Goal: Task Accomplishment & Management: Manage account settings

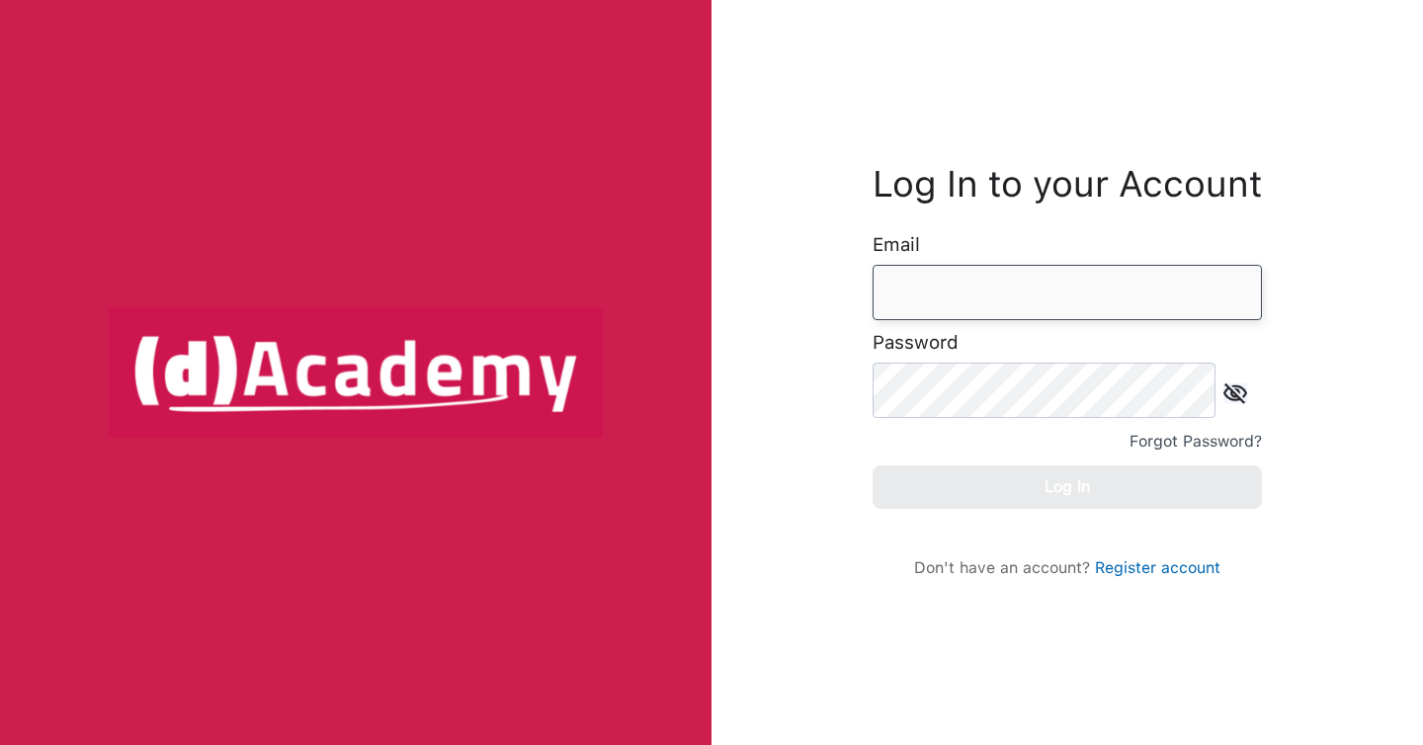
click at [953, 292] on input "email" at bounding box center [1067, 292] width 389 height 55
type input "**********"
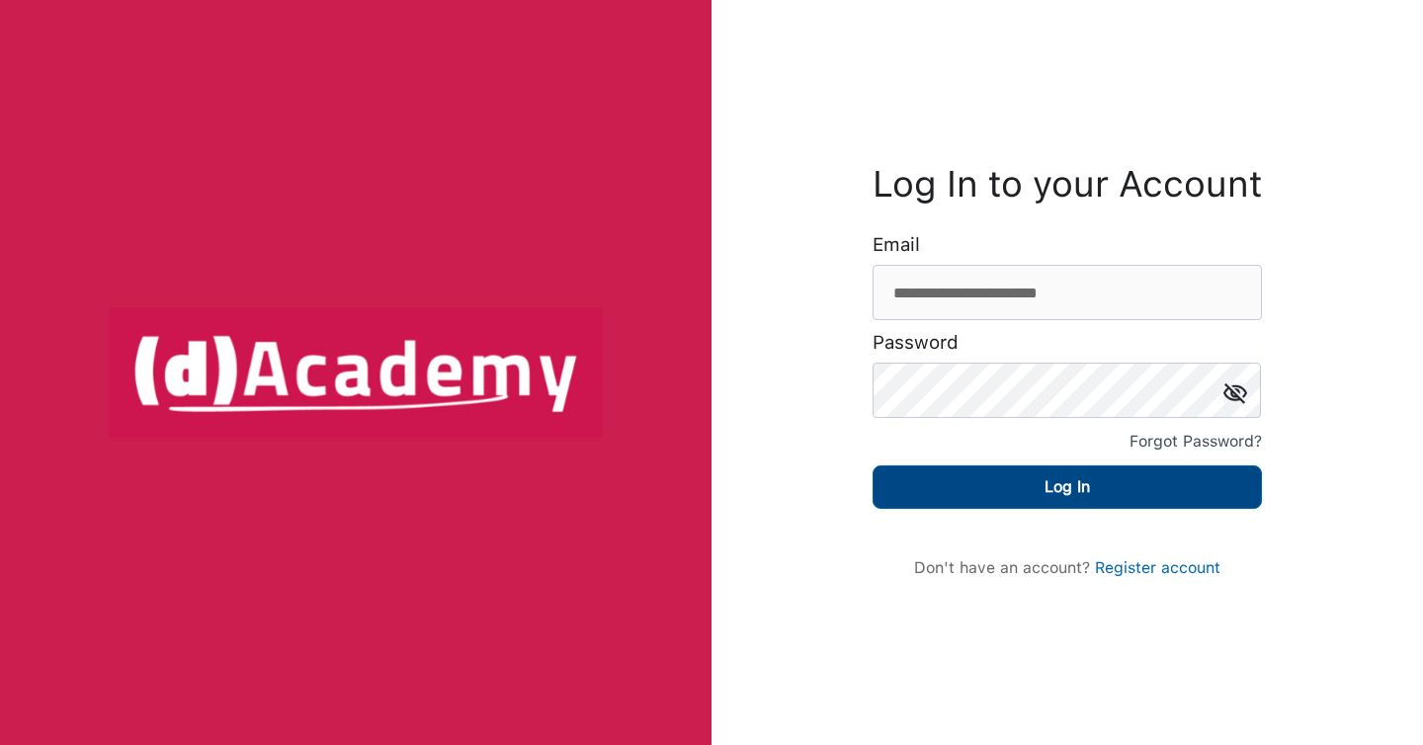
click at [928, 485] on button "Log In" at bounding box center [1067, 486] width 389 height 43
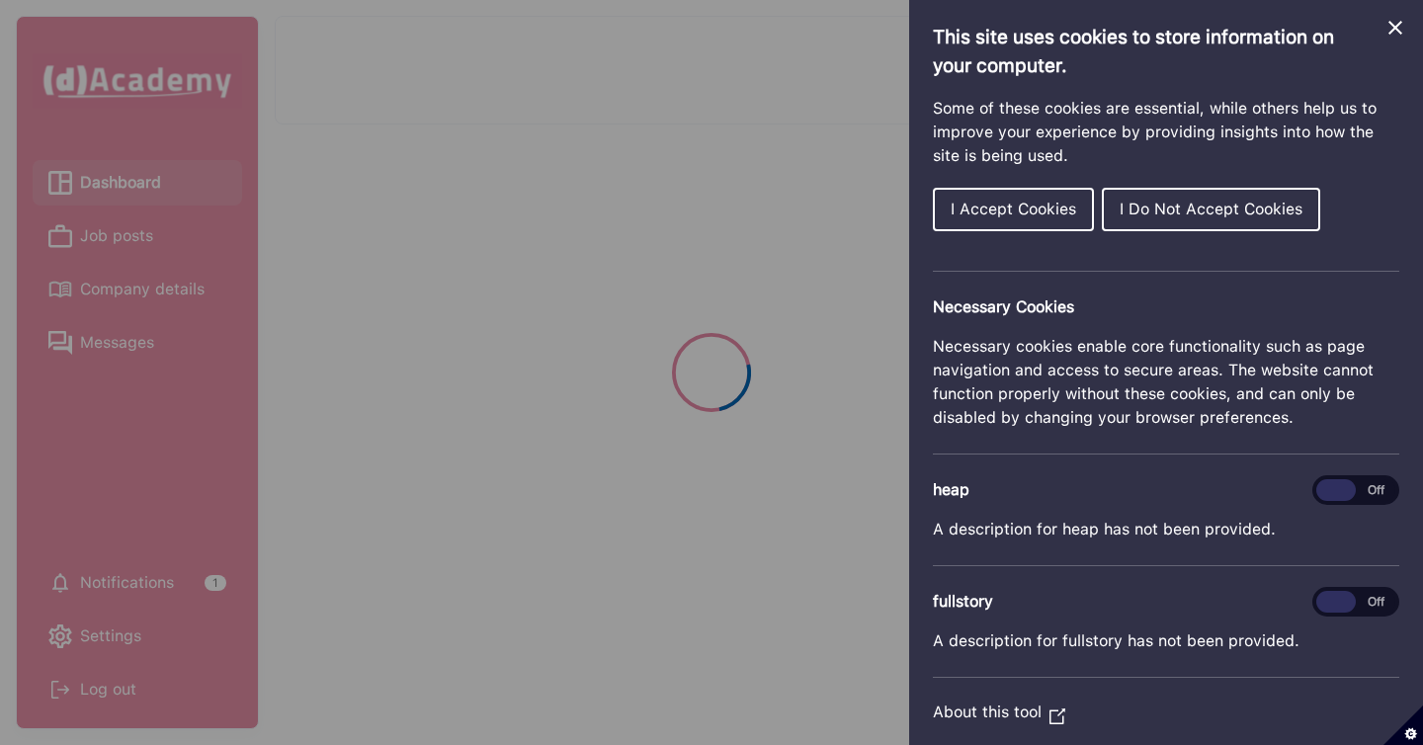
click at [972, 208] on span "I Accept Cookies" at bounding box center [1013, 209] width 125 height 19
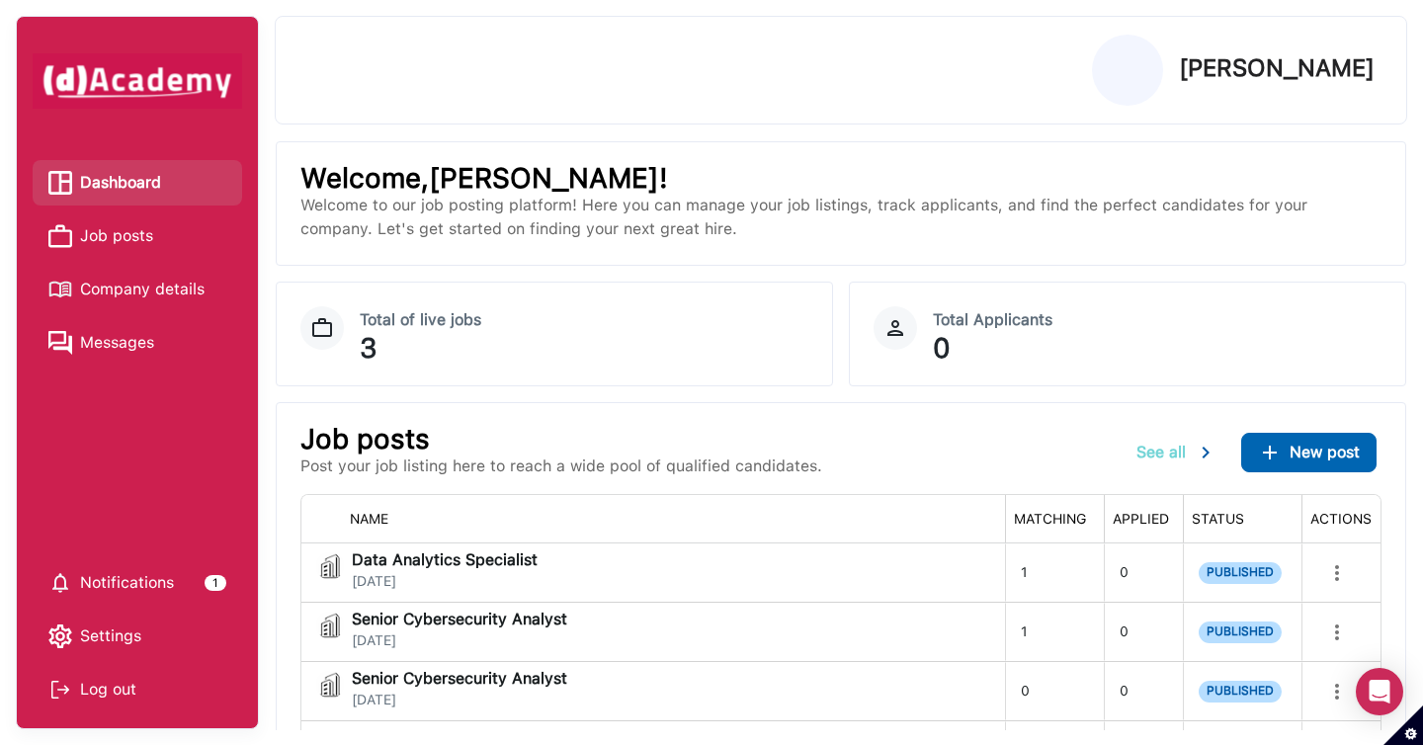
click at [1186, 449] on div "See all" at bounding box center [1176, 453] width 81 height 24
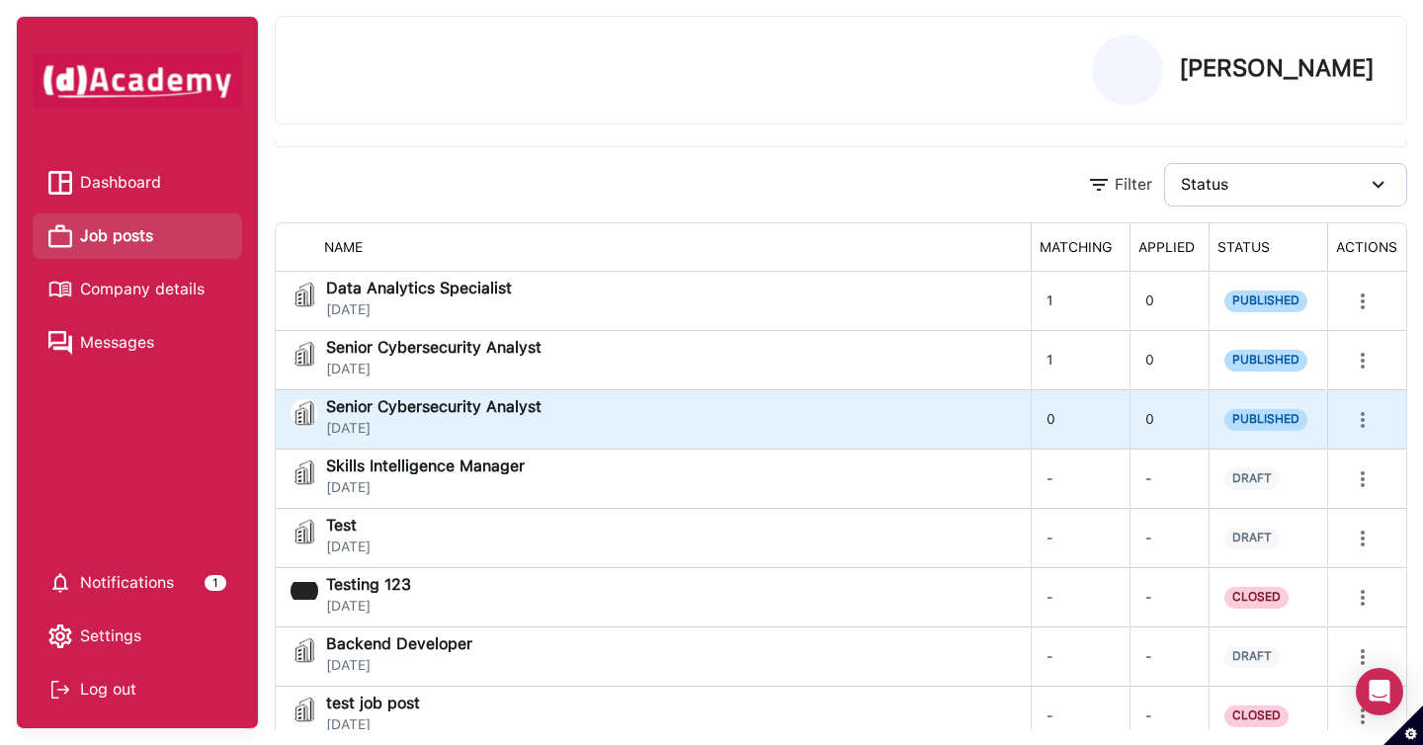
scroll to position [154, 0]
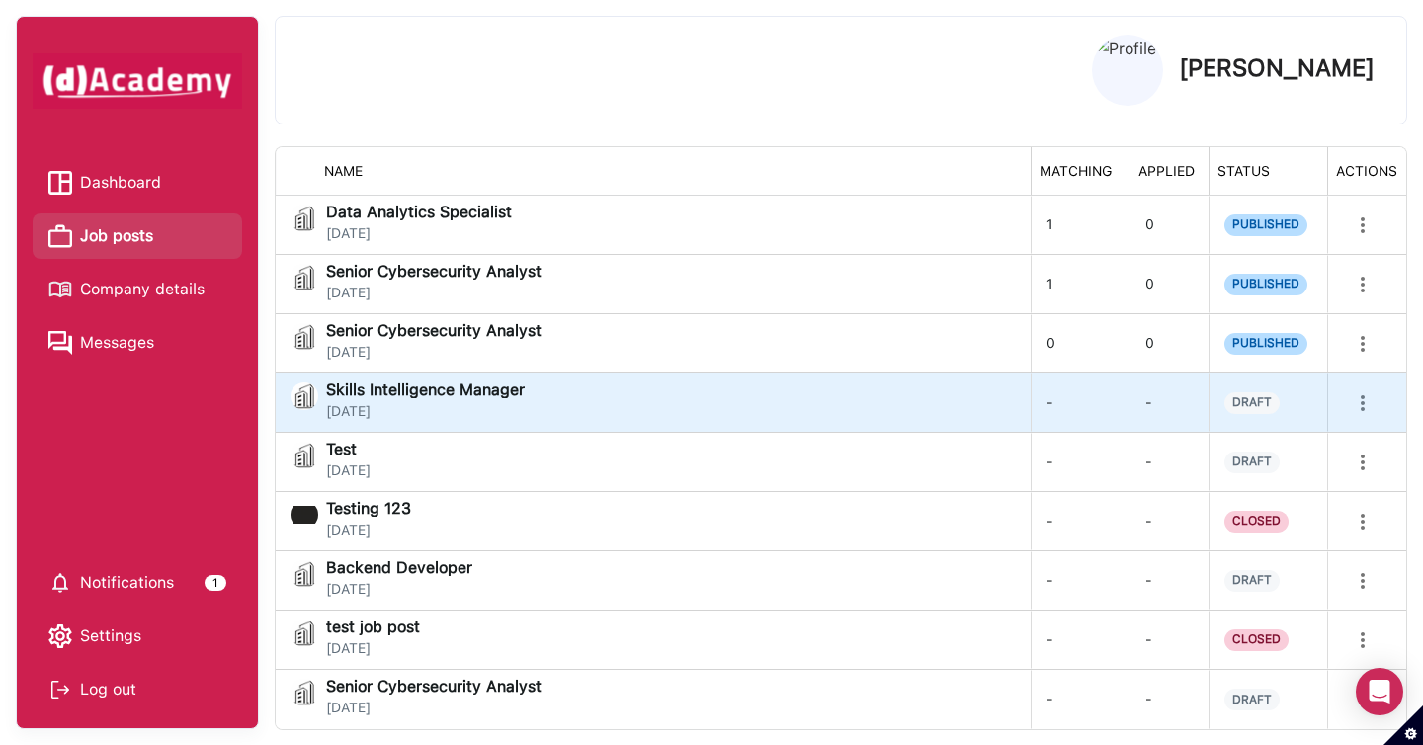
click at [1366, 404] on icon "more" at bounding box center [1363, 403] width 24 height 24
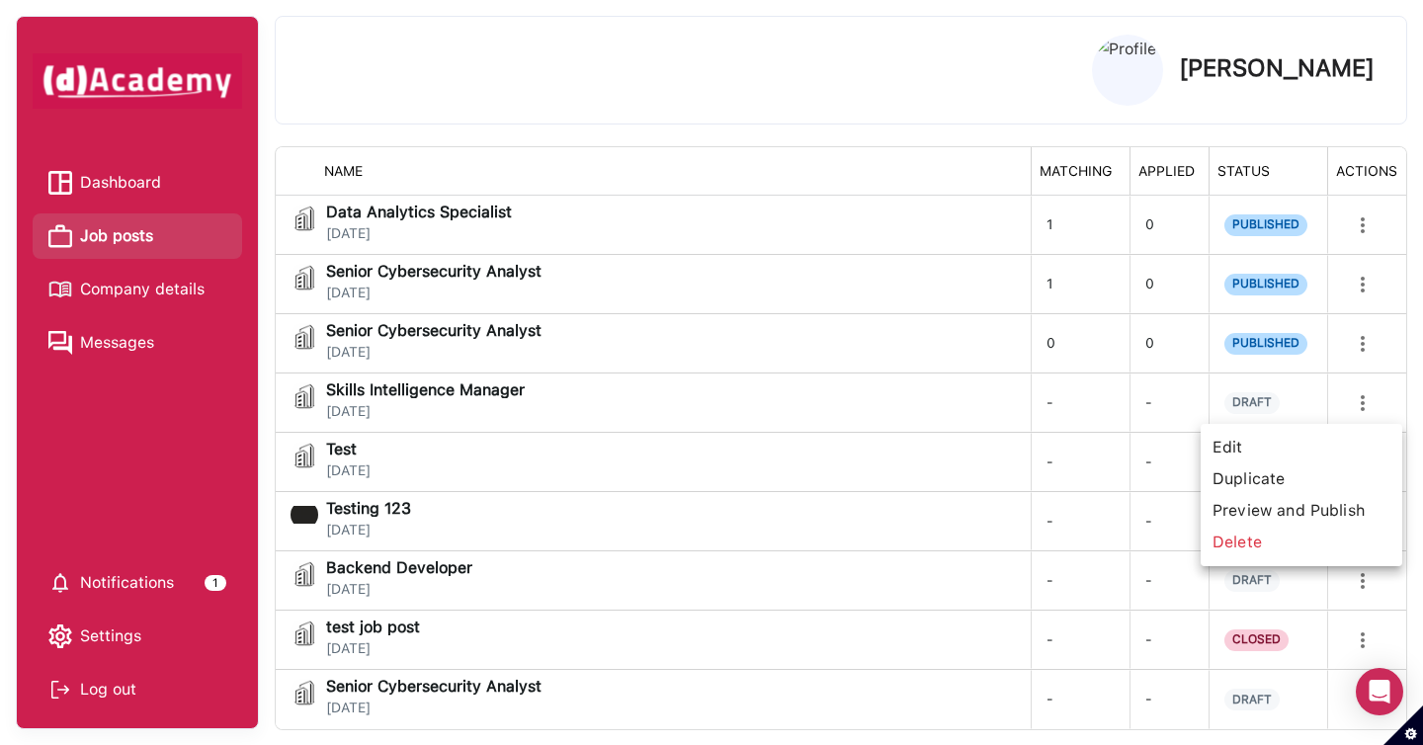
click at [1308, 440] on span "Edit" at bounding box center [1302, 448] width 186 height 32
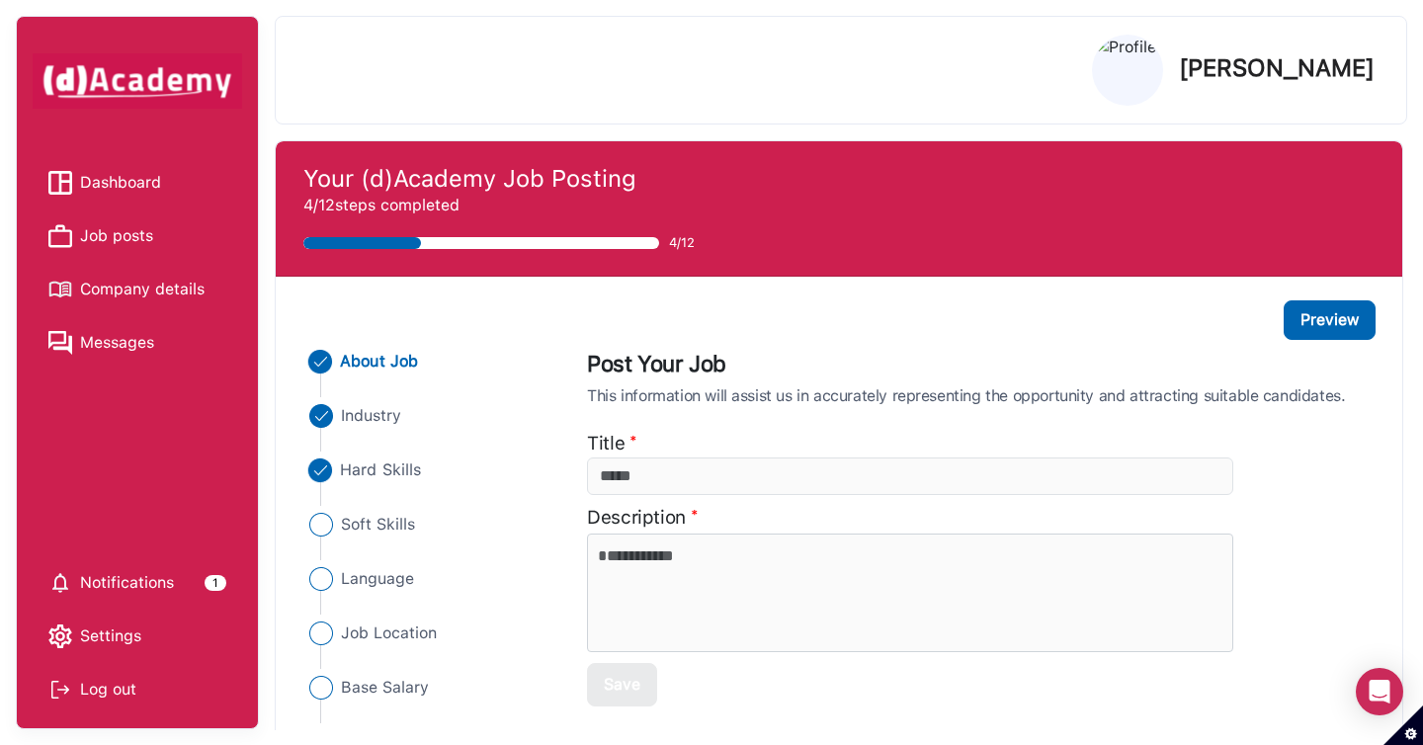
click at [403, 466] on span "Hard Skills" at bounding box center [381, 470] width 81 height 24
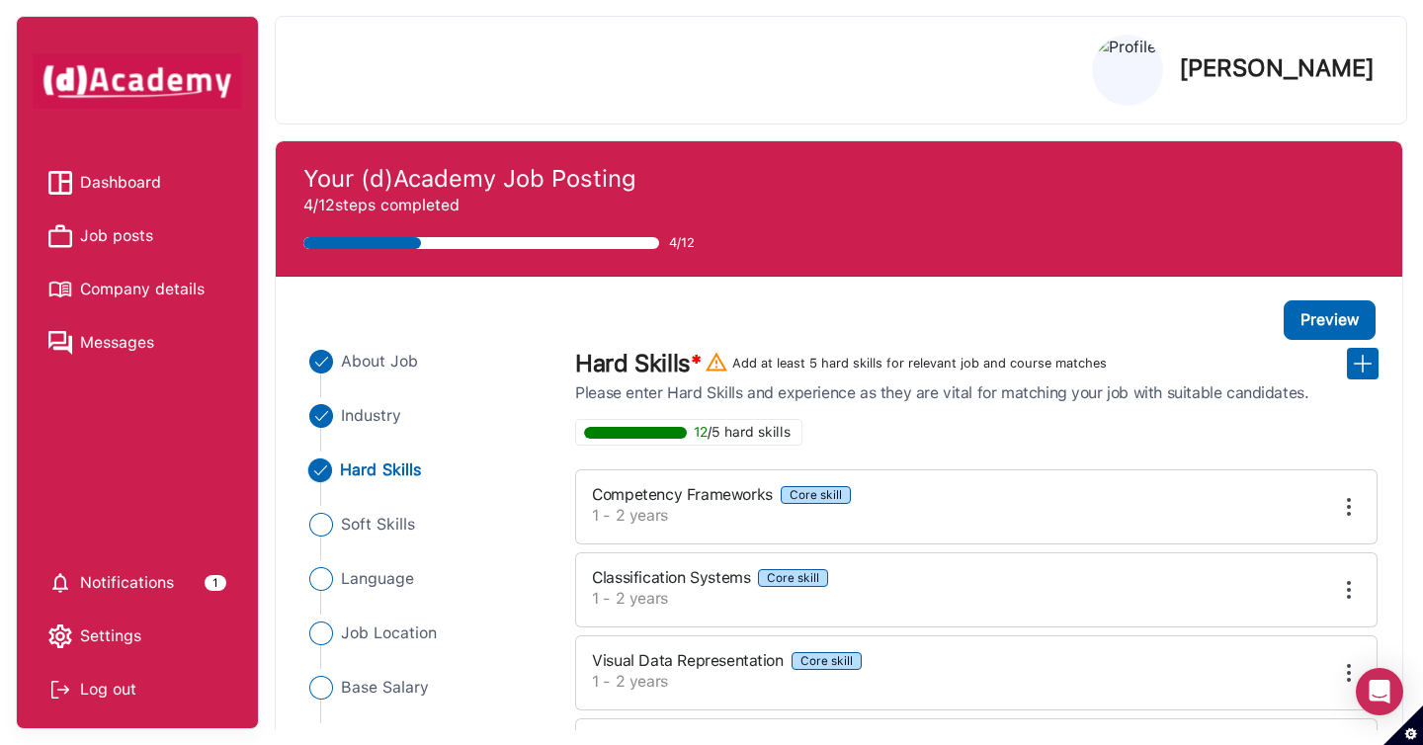
click at [1351, 504] on img at bounding box center [1349, 507] width 24 height 24
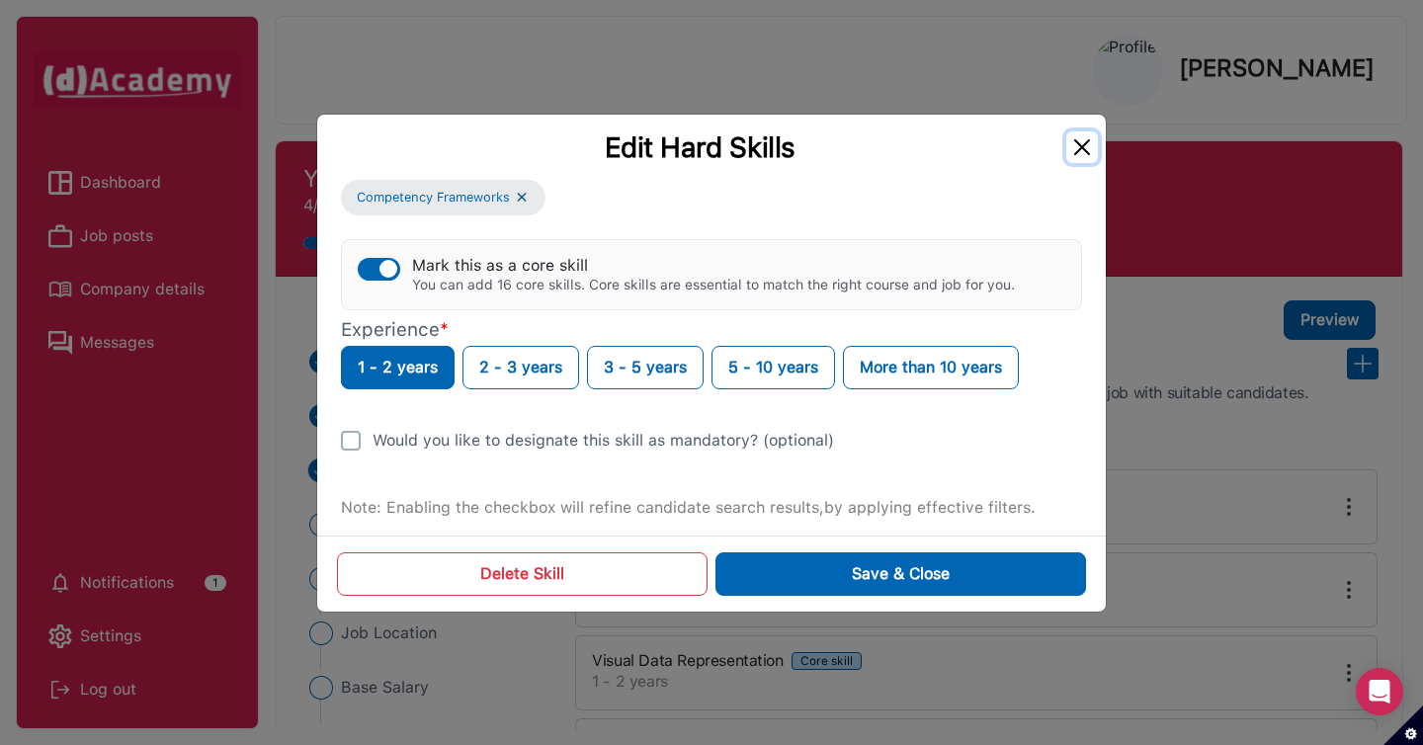
click at [1086, 149] on button "Close" at bounding box center [1082, 147] width 32 height 32
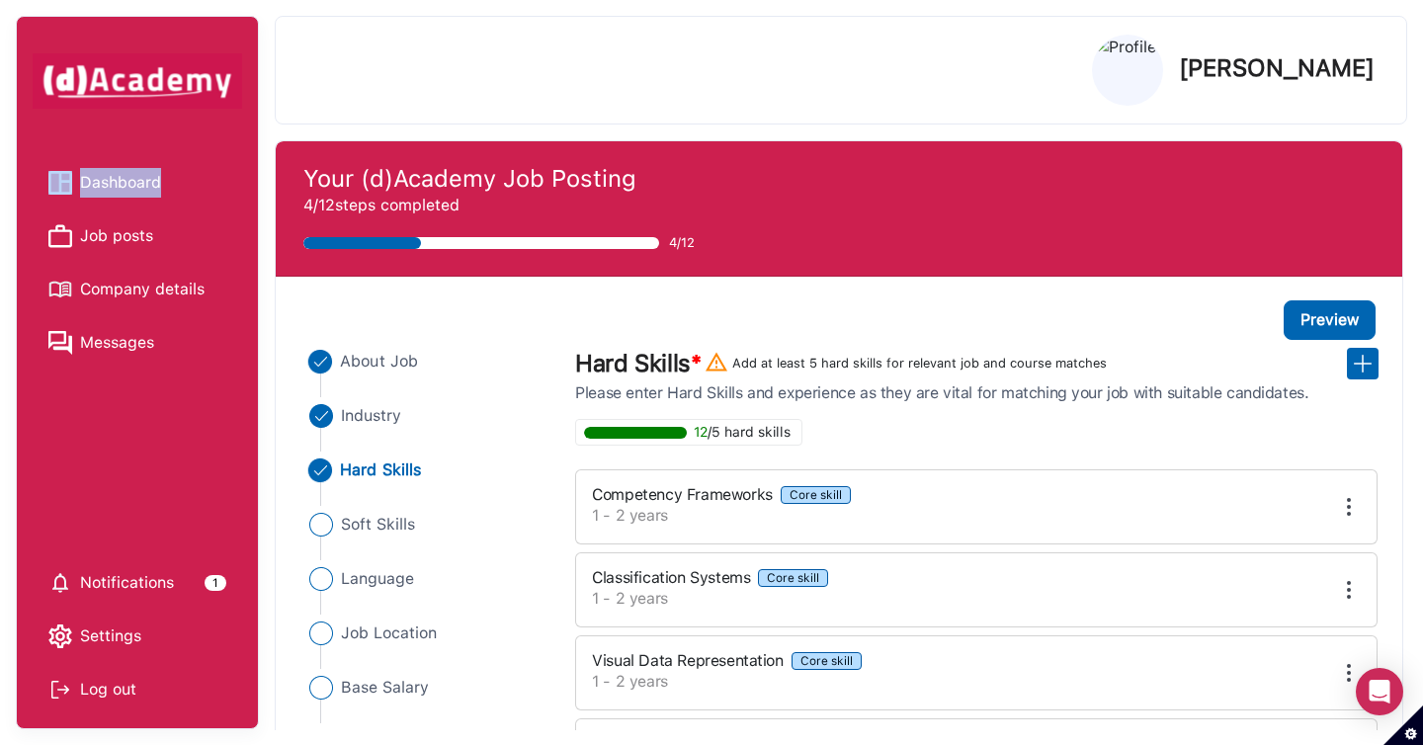
click at [393, 363] on span "About Job" at bounding box center [380, 362] width 78 height 24
